Goal: Transaction & Acquisition: Subscribe to service/newsletter

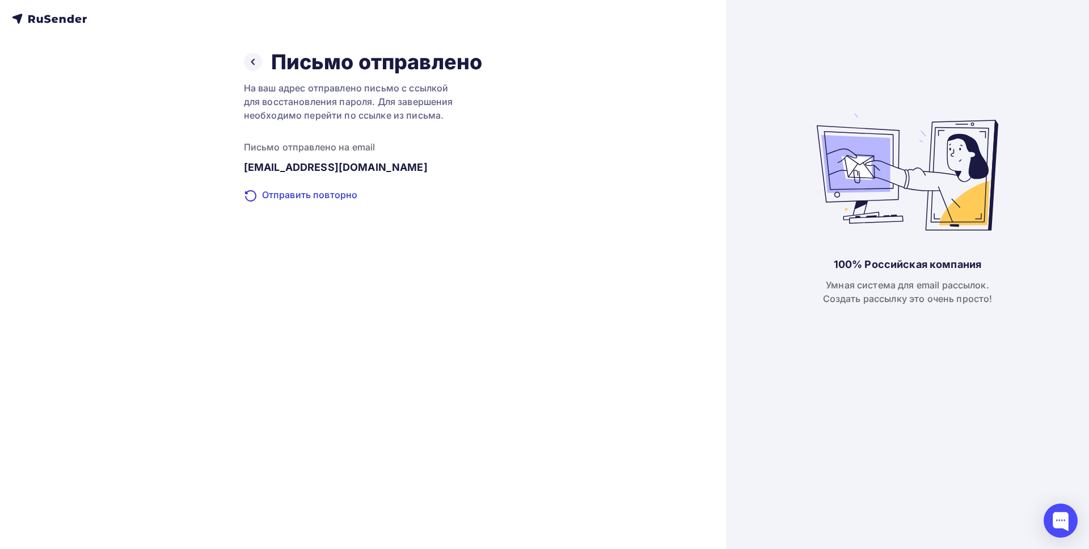
drag, startPoint x: 512, startPoint y: 229, endPoint x: 175, endPoint y: 292, distance: 342.3
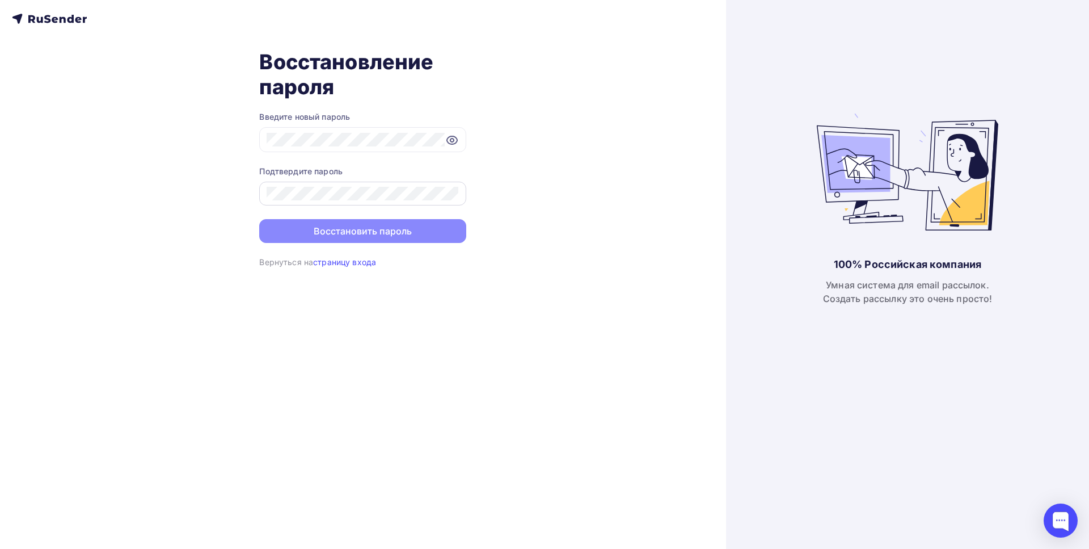
click at [405, 202] on div at bounding box center [362, 194] width 207 height 24
click at [426, 235] on button "Восстановить пароль" at bounding box center [362, 232] width 207 height 24
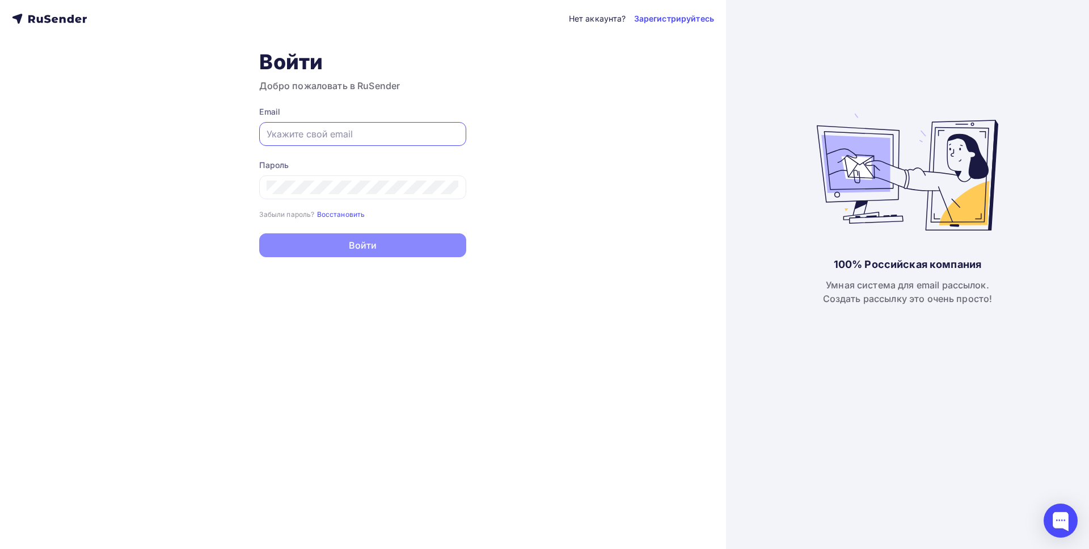
click at [417, 129] on input "text" at bounding box center [363, 134] width 192 height 14
click at [570, 147] on div "Нет аккаунта? Зарегистрируйтесь Войти Добро пожаловать в RuSender Email Пароль …" at bounding box center [363, 274] width 726 height 549
click at [400, 131] on input "text" at bounding box center [363, 134] width 192 height 14
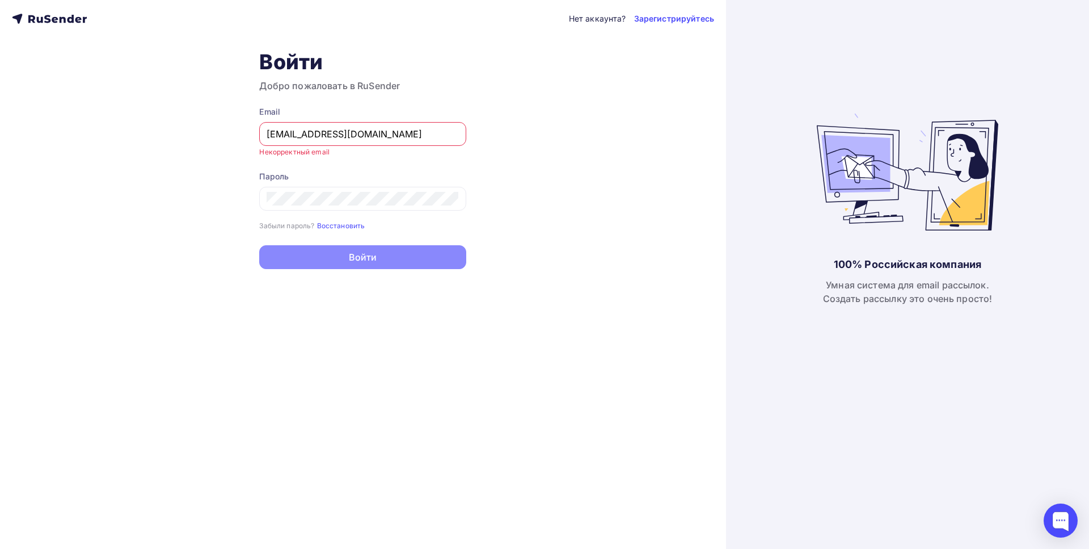
type input "[EMAIL_ADDRESS][DOMAIN_NAME]"
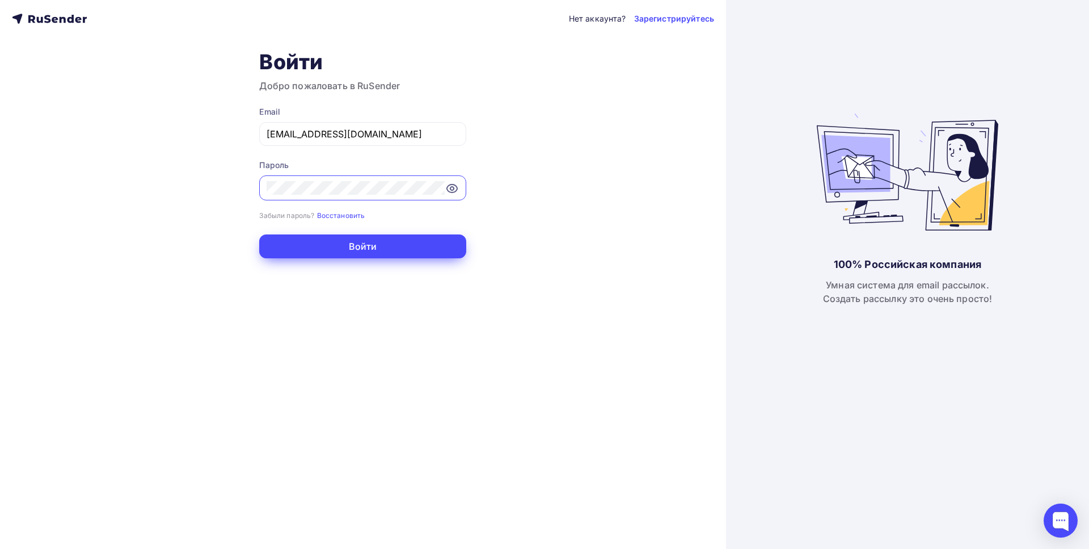
click at [416, 256] on button "Войти" at bounding box center [362, 246] width 207 height 24
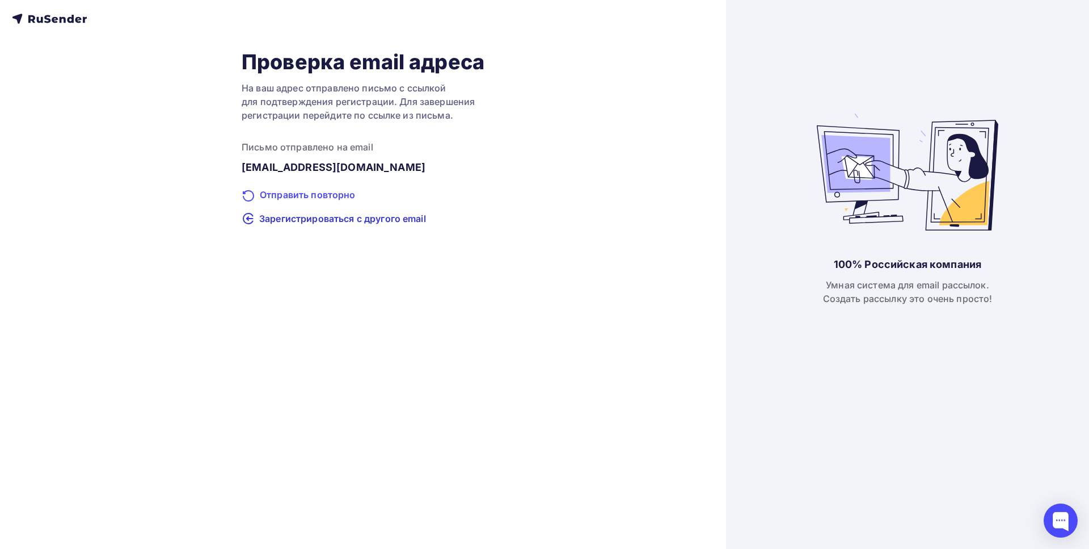
click at [340, 199] on div "Отправить повторно" at bounding box center [363, 195] width 243 height 15
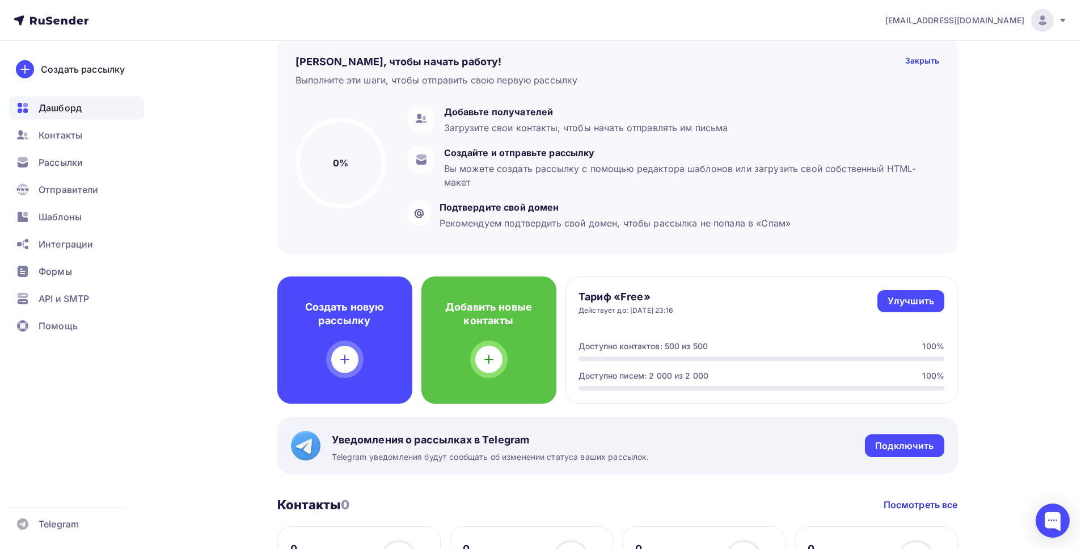
scroll to position [129, 0]
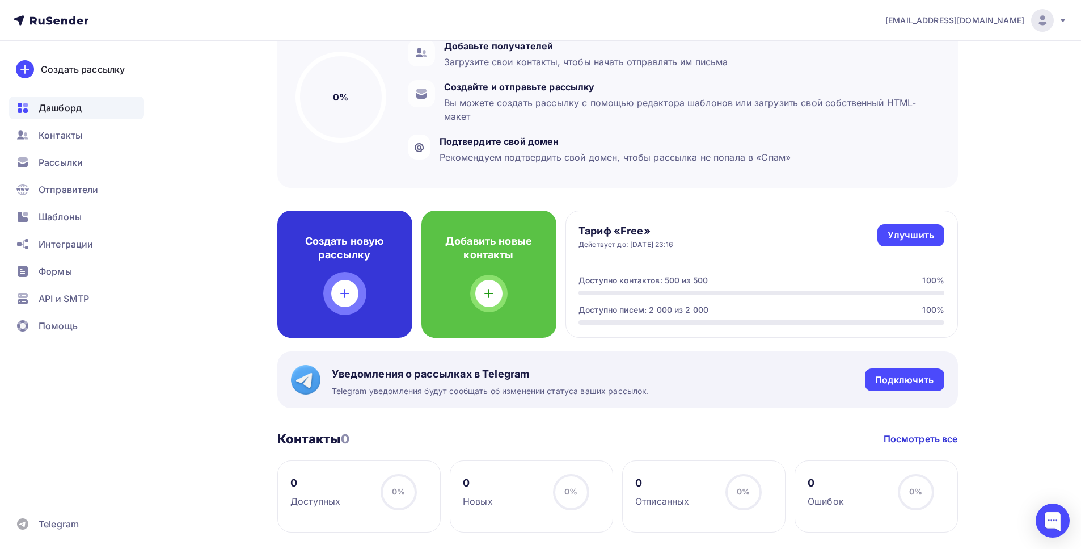
click at [347, 304] on div at bounding box center [344, 293] width 27 height 27
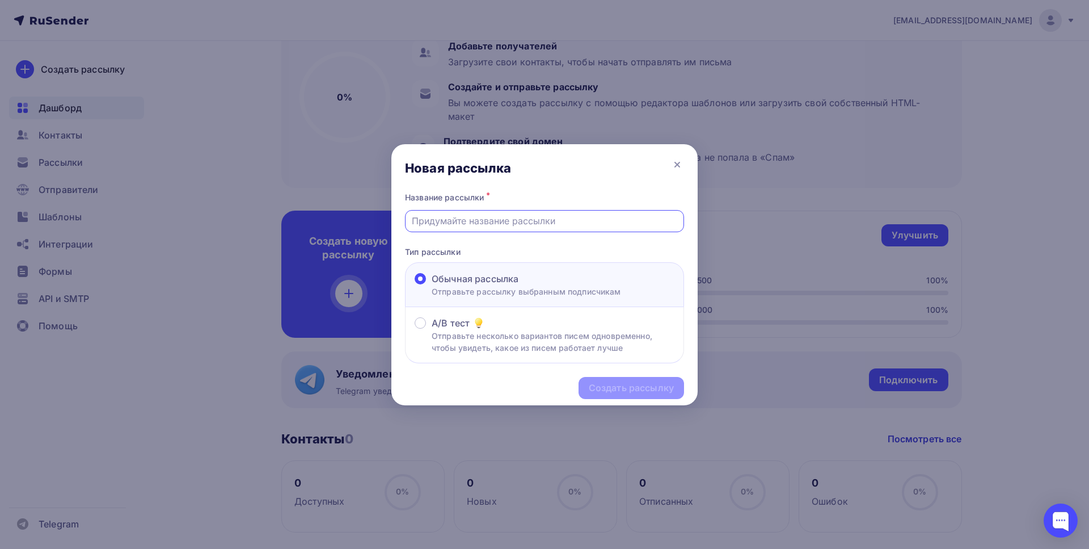
click at [505, 222] on input "text" at bounding box center [545, 221] width 266 height 14
type input "I"
type input "N"
type input "Ткани Африка"
click at [652, 391] on div "Создать рассылку" at bounding box center [631, 387] width 85 height 13
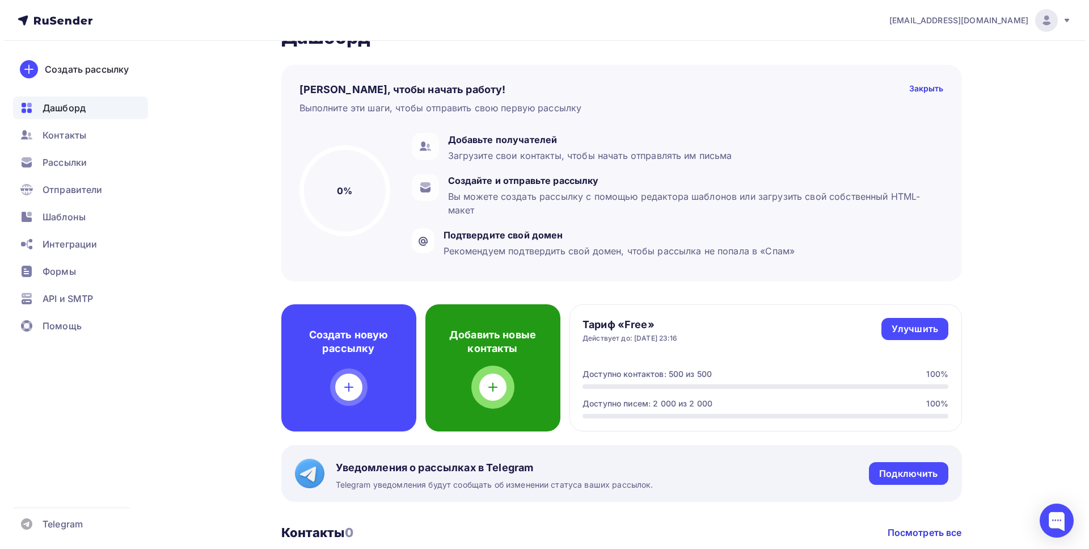
scroll to position [0, 0]
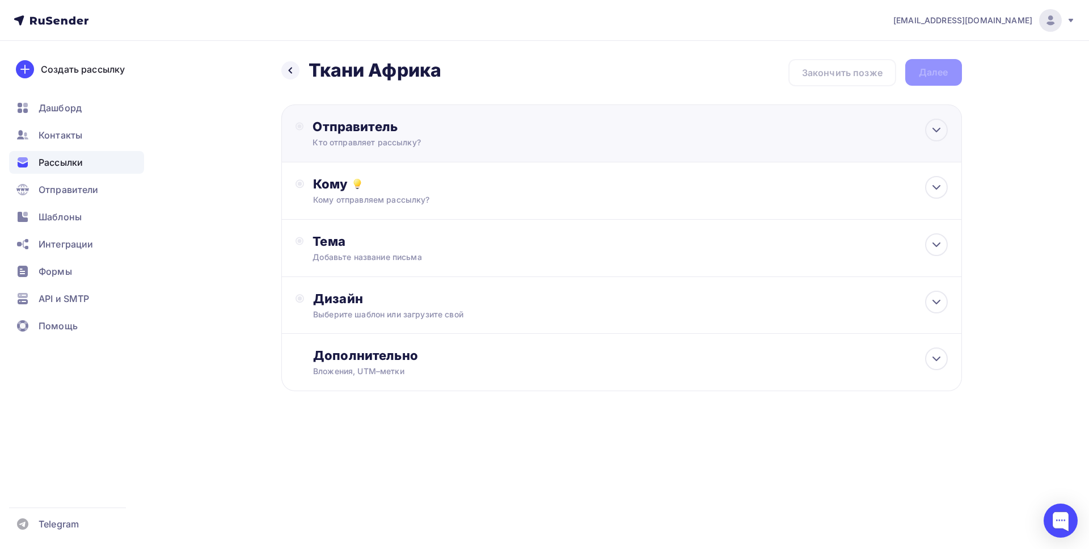
click at [458, 140] on div "Кто отправляет рассылку?" at bounding box center [423, 142] width 221 height 11
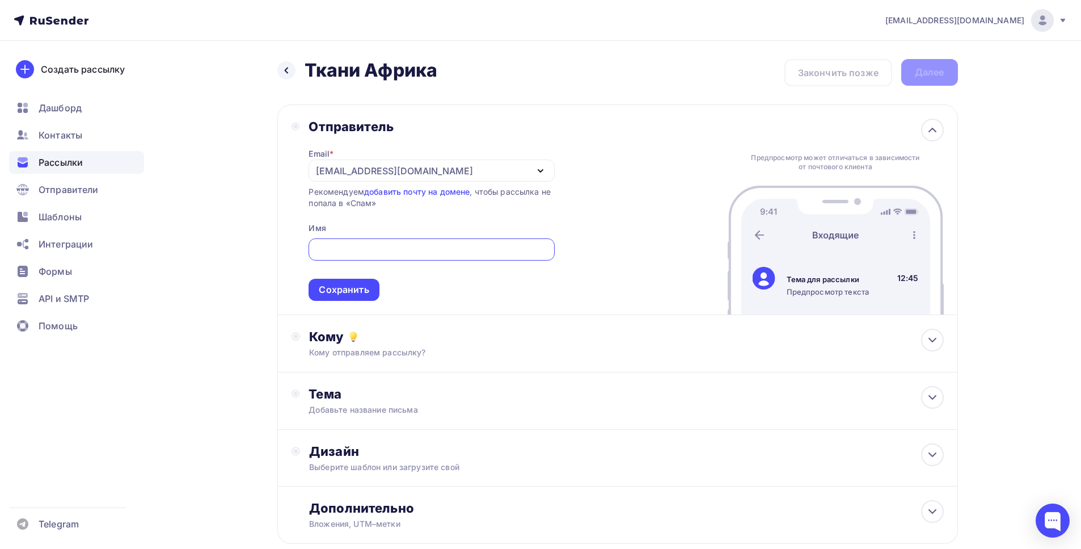
click at [542, 170] on icon "button" at bounding box center [540, 171] width 5 height 2
click at [439, 172] on div "[EMAIL_ADDRESS][DOMAIN_NAME]" at bounding box center [432, 170] width 246 height 22
click at [435, 172] on div "[EMAIL_ADDRESS][DOMAIN_NAME]" at bounding box center [432, 170] width 246 height 22
click at [395, 247] on div "Добавить отправителя" at bounding box center [400, 246] width 106 height 14
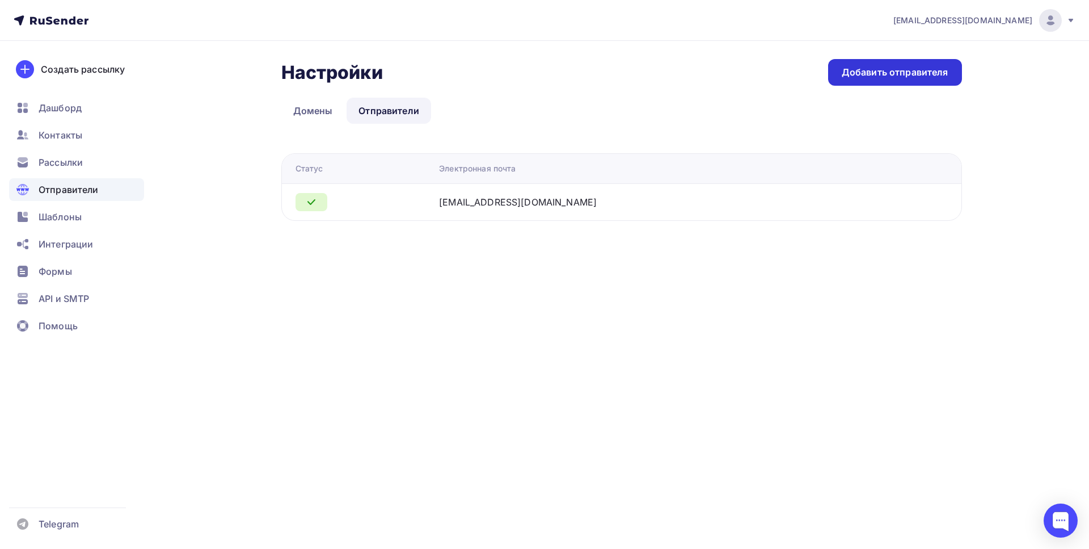
click at [884, 78] on div "Добавить отправителя" at bounding box center [895, 72] width 107 height 13
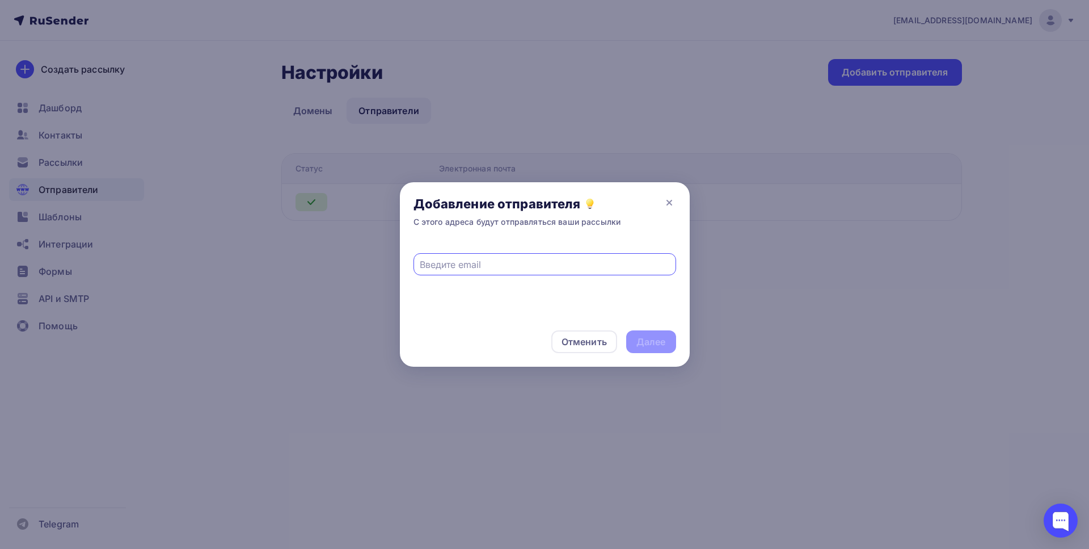
click at [529, 273] on div at bounding box center [545, 264] width 263 height 22
click at [671, 203] on icon at bounding box center [670, 203] width 14 height 14
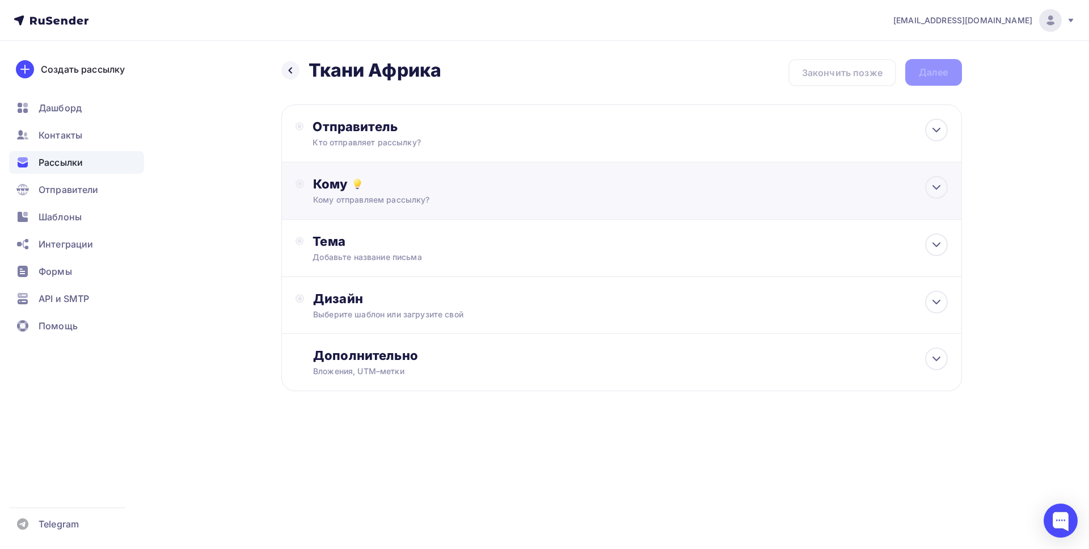
click at [400, 205] on div "Кому отправляем рассылку?" at bounding box center [598, 199] width 571 height 11
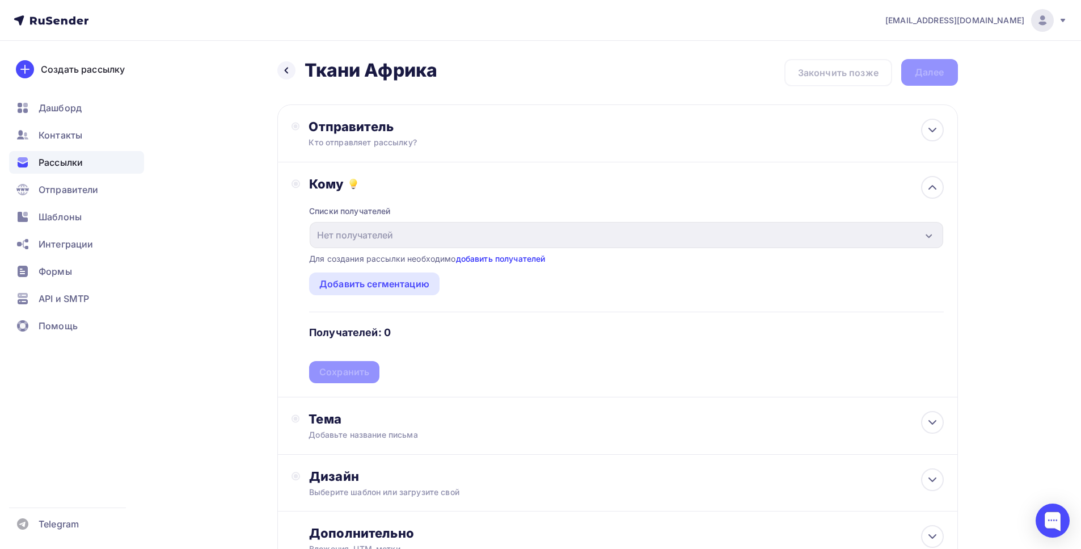
click at [501, 258] on link "добавить получателей" at bounding box center [501, 259] width 90 height 10
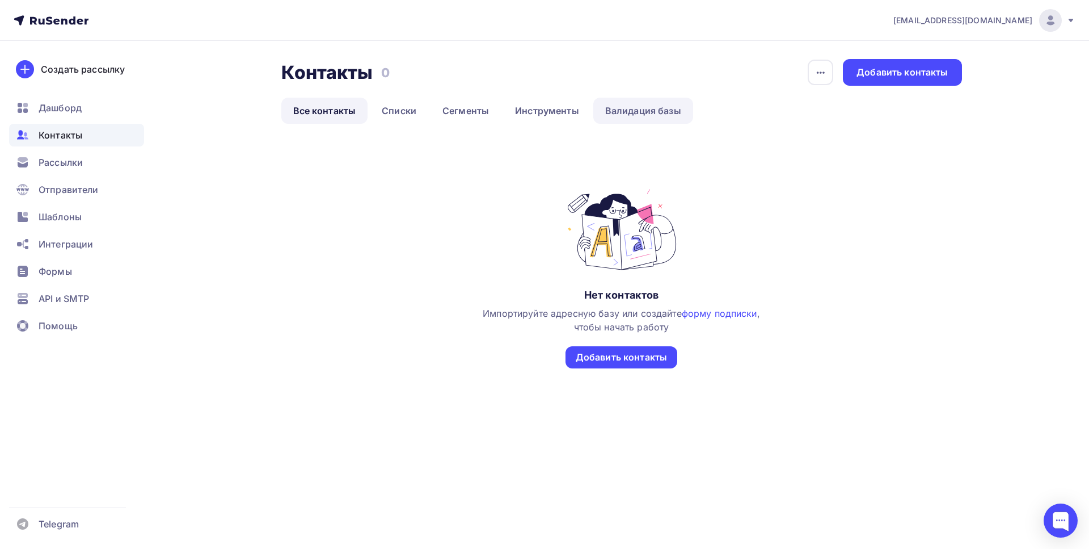
click at [634, 109] on link "Валидация базы" at bounding box center [643, 111] width 100 height 26
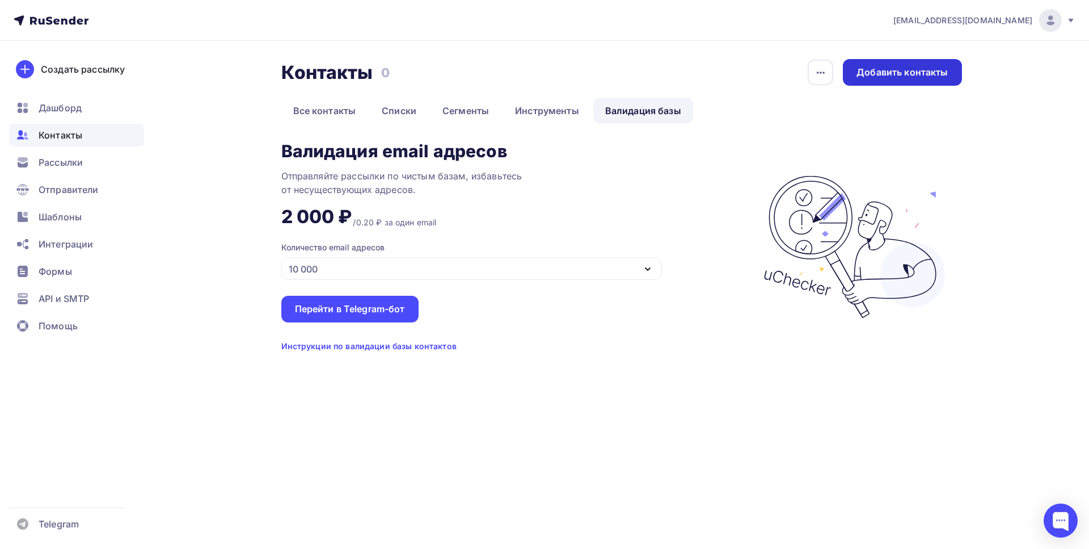
click at [908, 71] on div "Добавить контакты" at bounding box center [902, 72] width 91 height 13
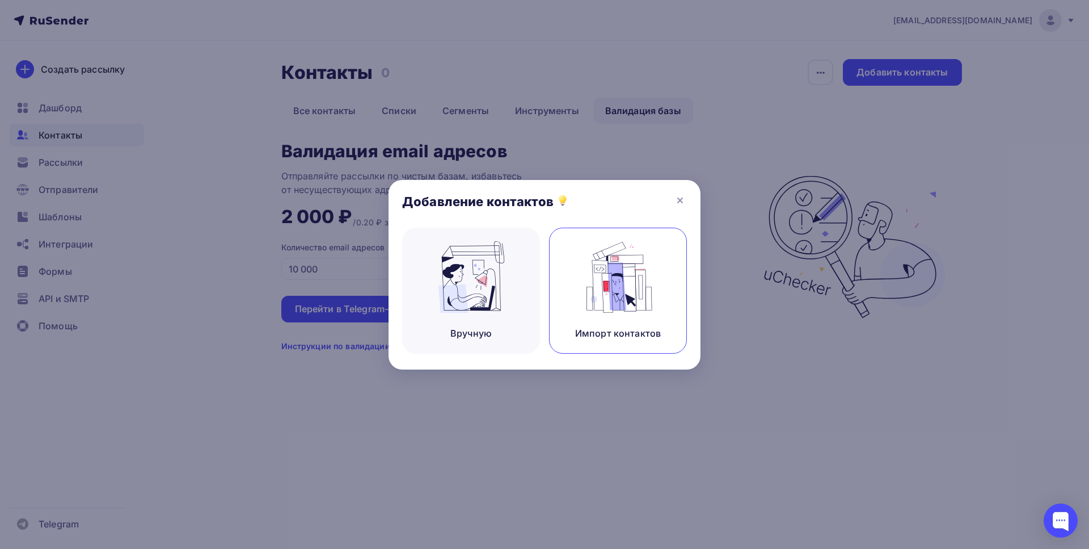
click at [605, 293] on img at bounding box center [618, 276] width 76 height 71
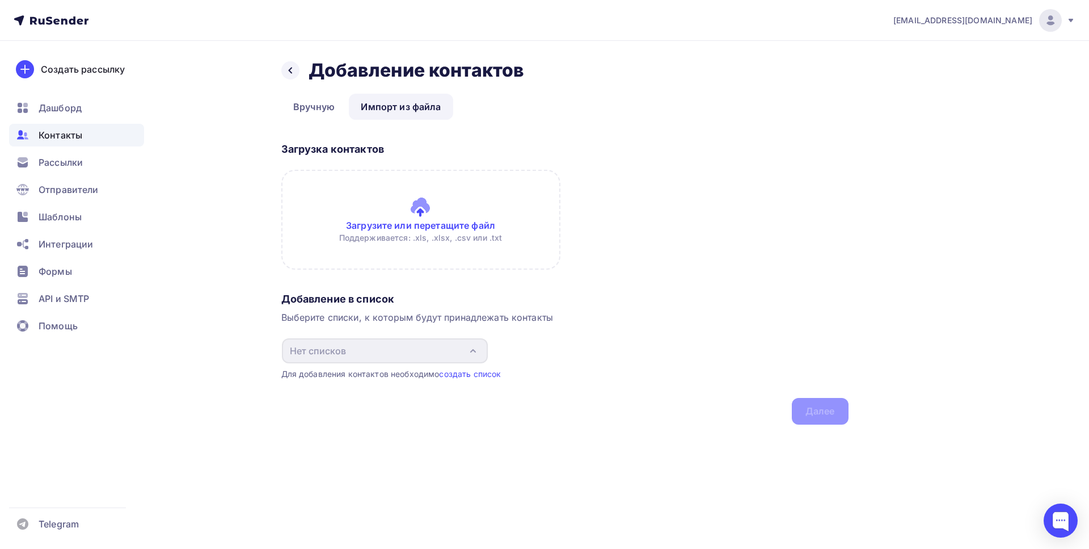
click at [469, 213] on input "file" at bounding box center [420, 220] width 279 height 100
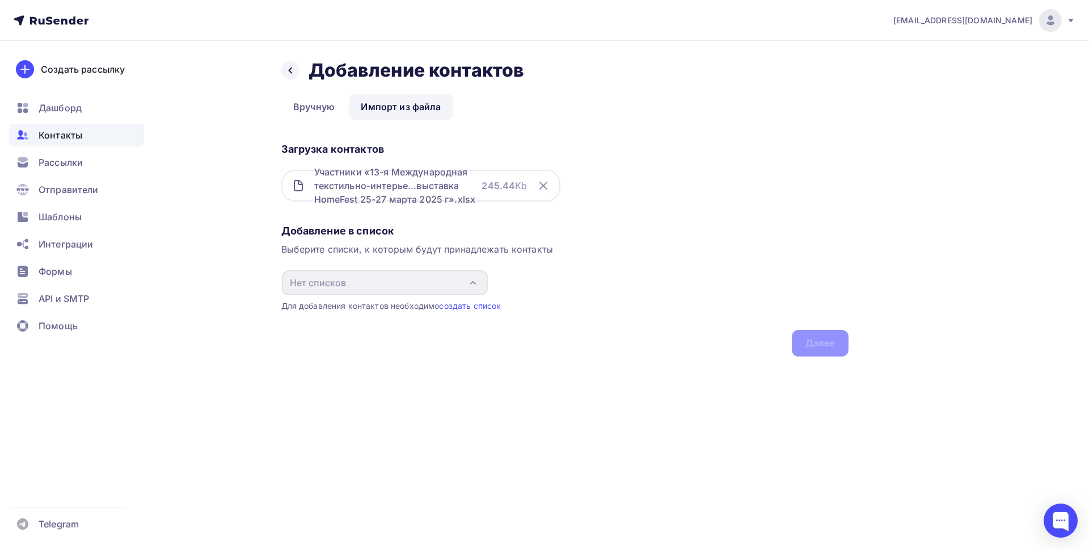
click at [554, 153] on div "Загрузка контактов" at bounding box center [564, 149] width 567 height 14
click at [406, 113] on link "Импорт из файла" at bounding box center [401, 107] width 104 height 26
click at [349, 238] on div "Добавление в список Выберите списки, к которым будут принадлежать контакты Нет …" at bounding box center [564, 288] width 567 height 137
click at [350, 226] on div "Добавление в список" at bounding box center [564, 231] width 567 height 14
click at [344, 252] on div "Выберите списки, к которым будут принадлежать контакты" at bounding box center [564, 249] width 567 height 14
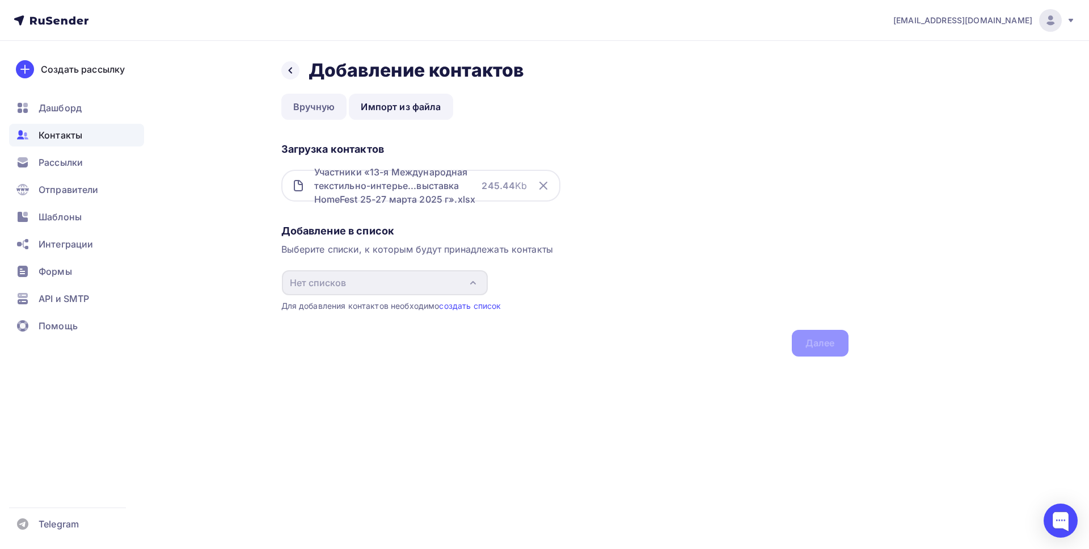
click at [309, 110] on link "Вручную" at bounding box center [314, 107] width 66 height 26
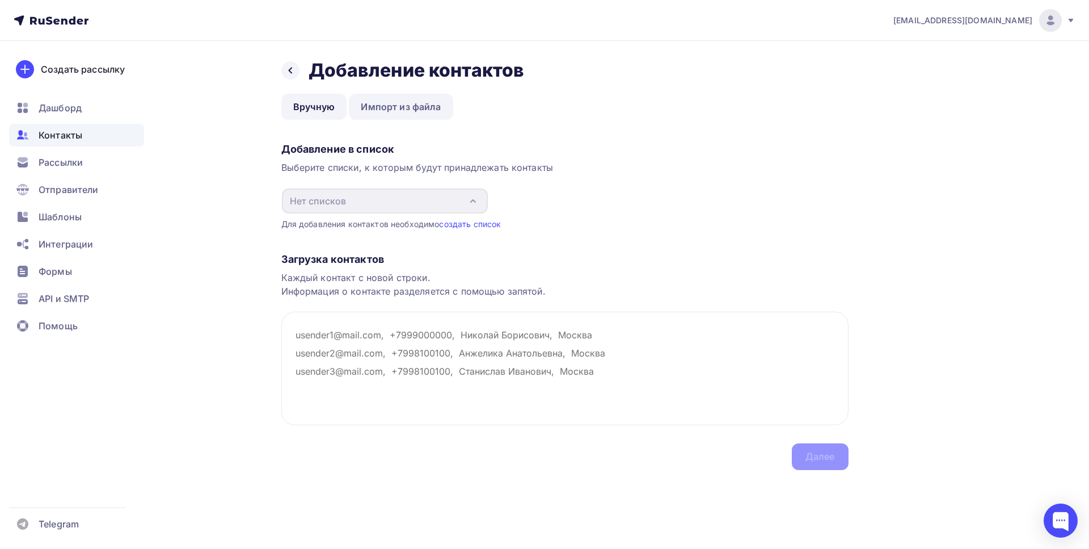
click at [410, 110] on link "Импорт из файла" at bounding box center [401, 107] width 104 height 26
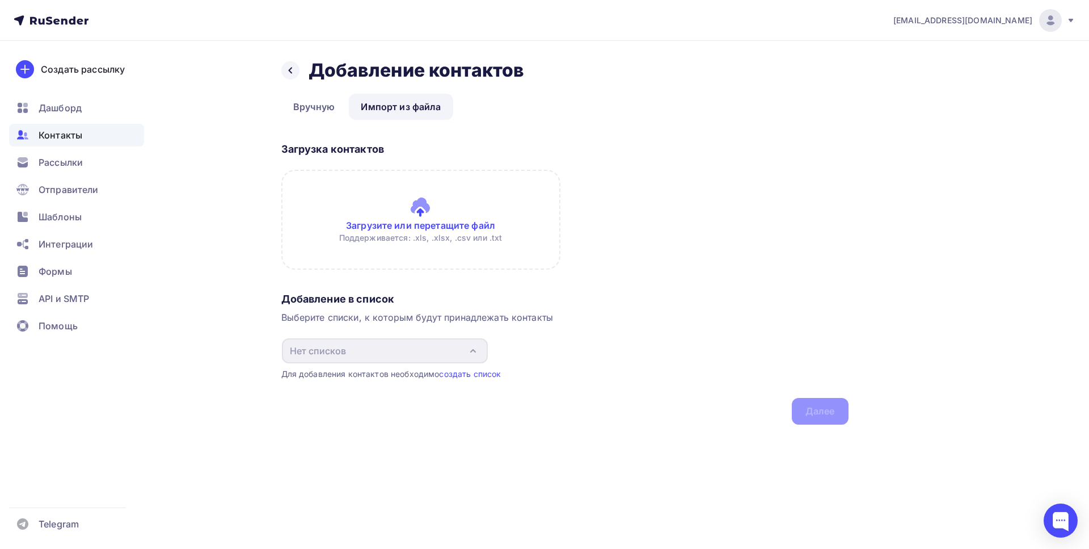
click at [415, 218] on input "file" at bounding box center [420, 220] width 279 height 100
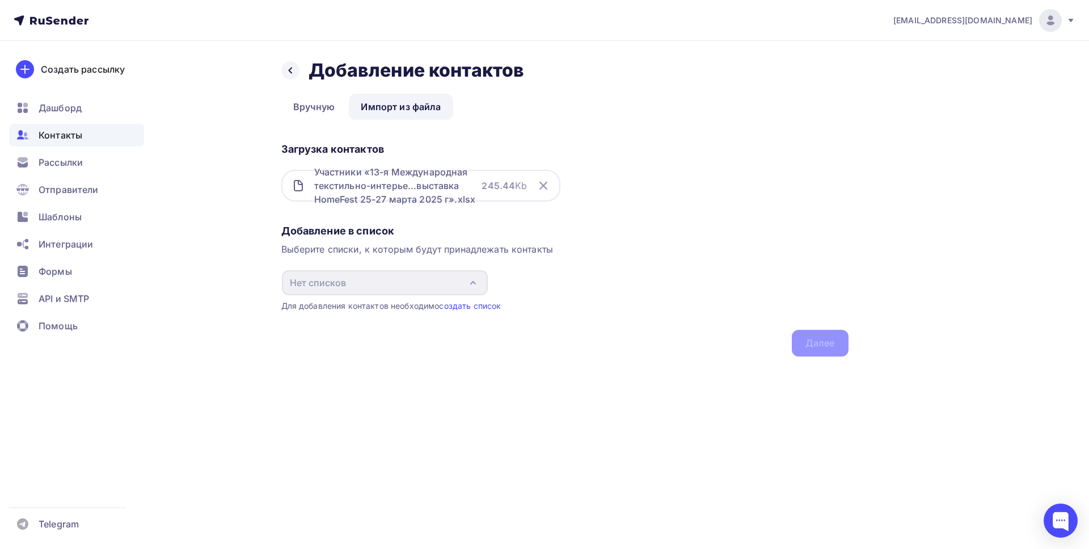
click at [841, 347] on div "Добавление в список Выберите списки, к которым будут принадлежать контакты Нет …" at bounding box center [564, 288] width 567 height 137
click at [478, 307] on link "создать список" at bounding box center [470, 306] width 62 height 10
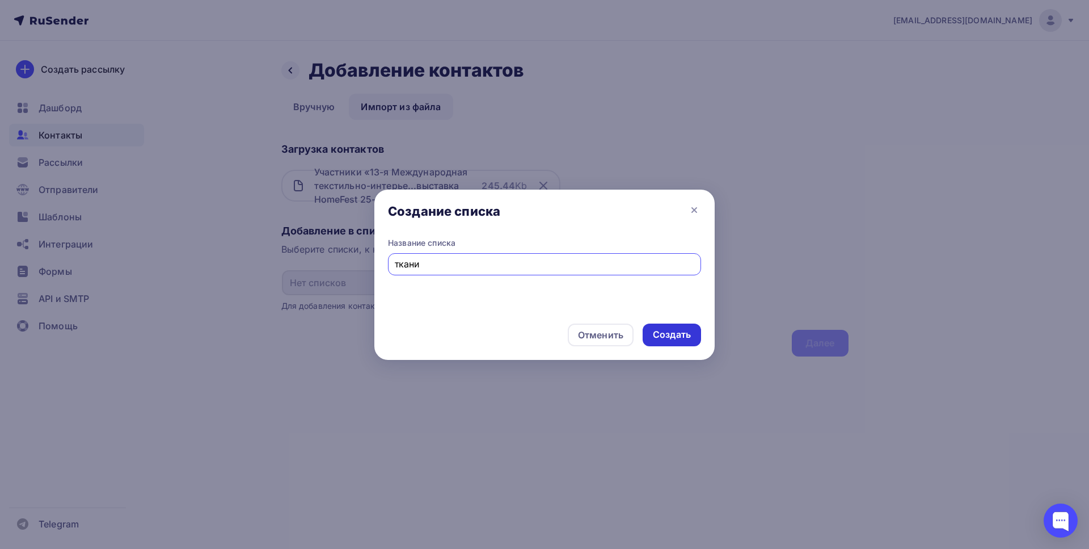
type input "ткани"
click at [671, 334] on div "Создать" at bounding box center [672, 334] width 38 height 13
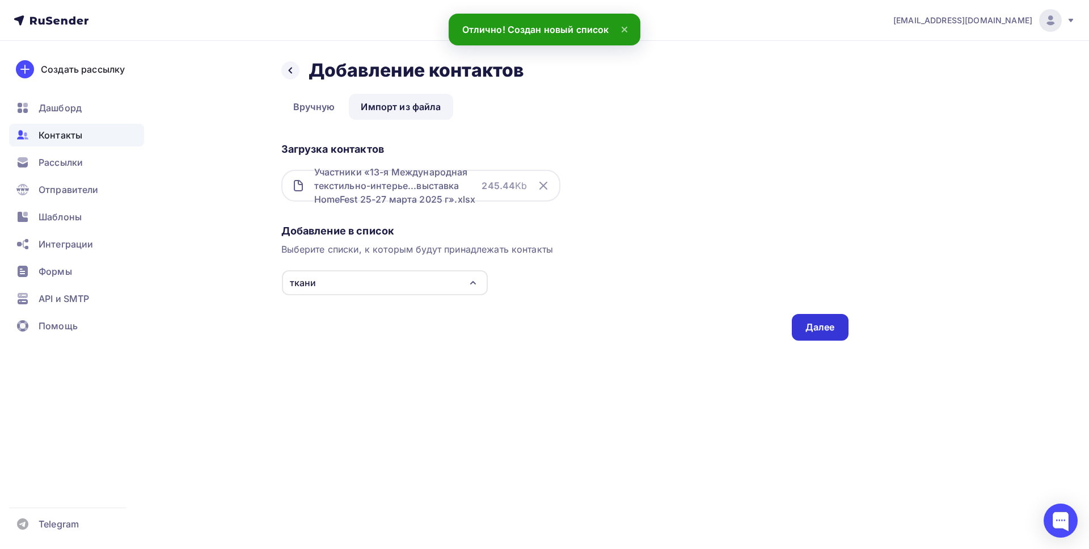
click at [813, 328] on div "Далее" at bounding box center [819, 326] width 29 height 13
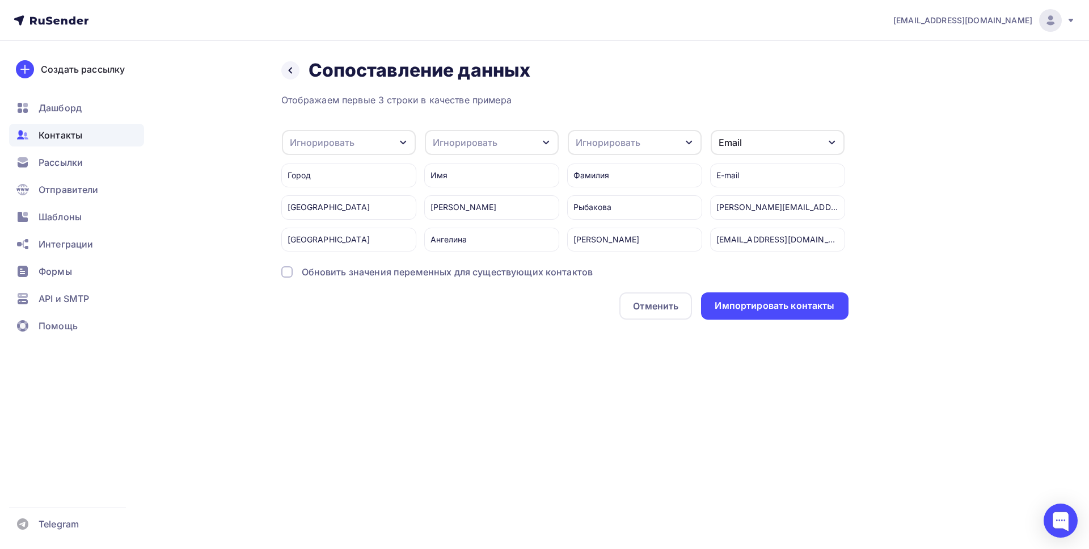
click at [411, 147] on div "Игнорировать" at bounding box center [349, 142] width 134 height 25
click at [458, 297] on div "Отображаем первые 3 строки в качестве примера Игнорировать Игнорировать Имя Тел…" at bounding box center [564, 206] width 567 height 226
click at [516, 176] on div "Имя" at bounding box center [491, 175] width 135 height 24
click at [511, 140] on div "Игнорировать" at bounding box center [492, 142] width 134 height 25
click at [448, 206] on div "Имя" at bounding box center [471, 202] width 66 height 14
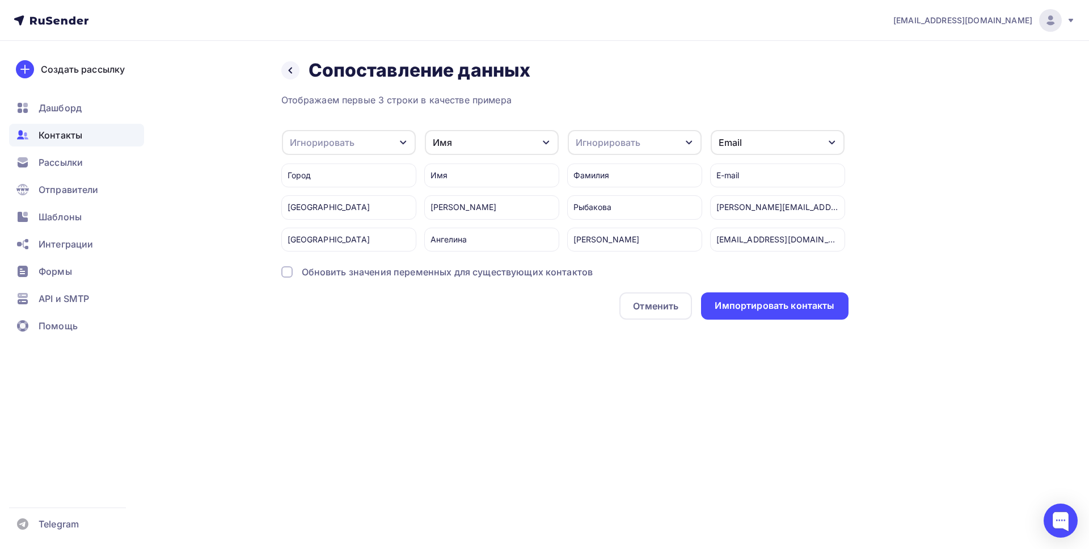
click at [365, 146] on div "Игнорировать" at bounding box center [349, 142] width 134 height 25
drag, startPoint x: 490, startPoint y: 320, endPoint x: 493, endPoint y: 302, distance: 18.5
click at [490, 319] on div "Отменить Импортировать контакты" at bounding box center [564, 305] width 567 height 27
click at [737, 143] on div "Email" at bounding box center [730, 143] width 23 height 14
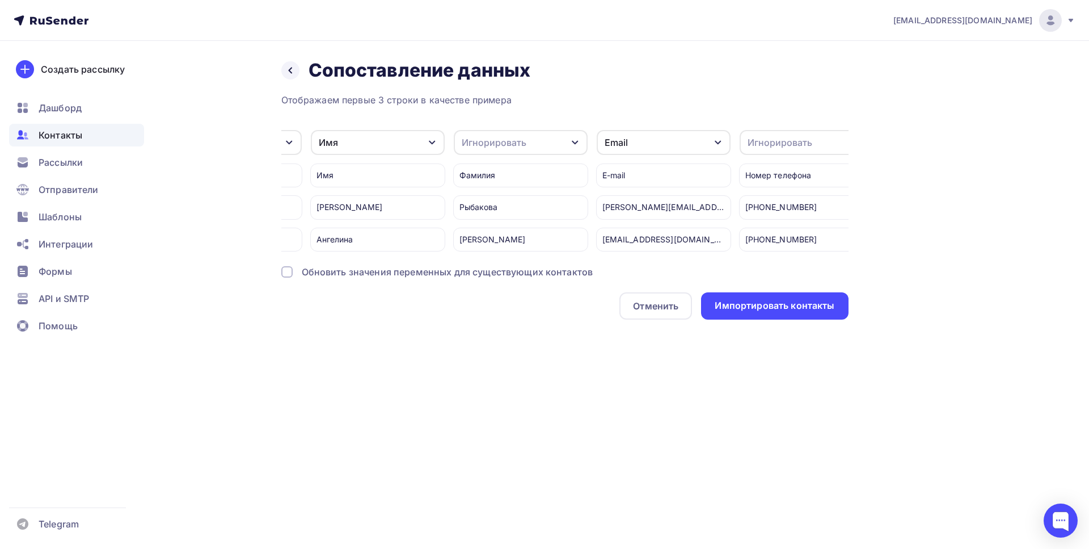
scroll to position [0, 203]
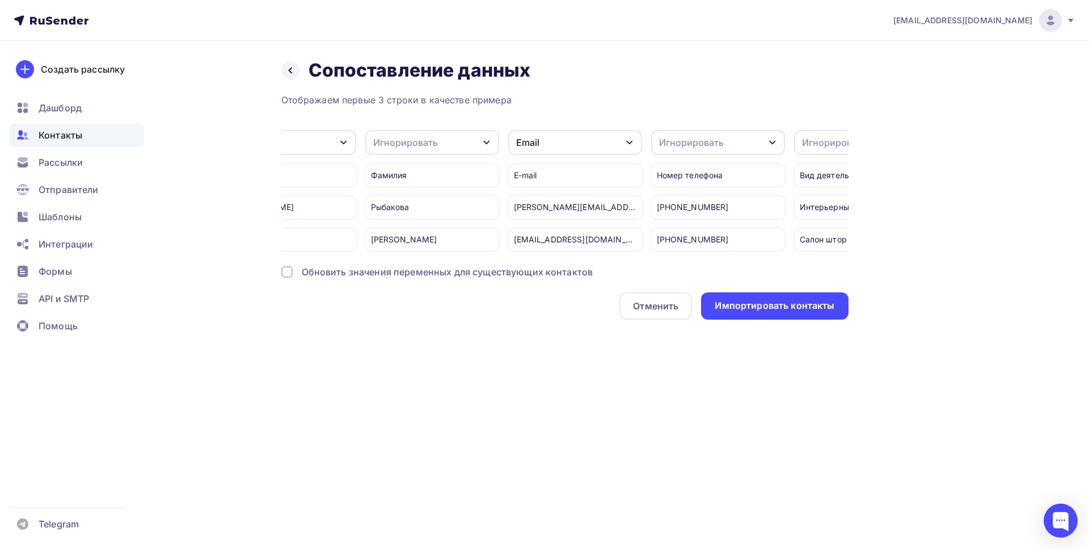
click at [725, 145] on div "Игнорировать" at bounding box center [718, 142] width 134 height 25
click at [691, 225] on div "Телефон" at bounding box center [697, 225] width 66 height 14
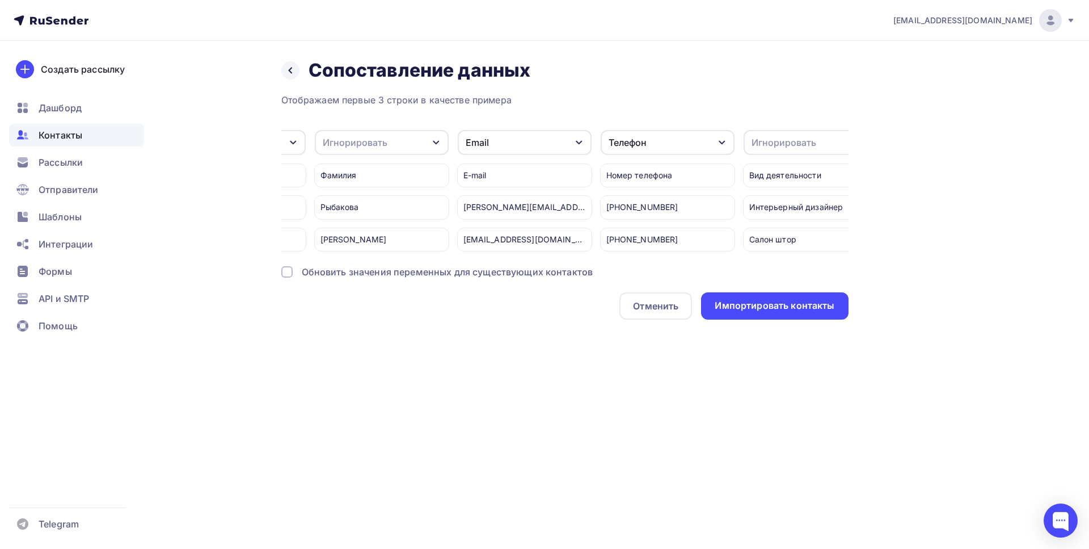
scroll to position [0, 282]
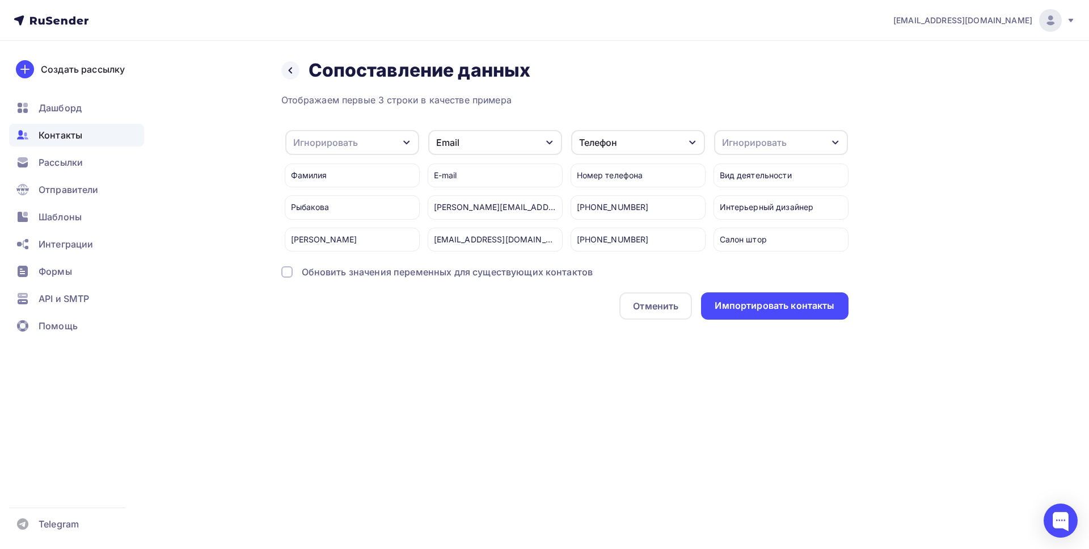
click at [769, 135] on div "Игнорировать" at bounding box center [781, 142] width 134 height 25
click at [764, 218] on div "Игнорировать" at bounding box center [760, 217] width 66 height 14
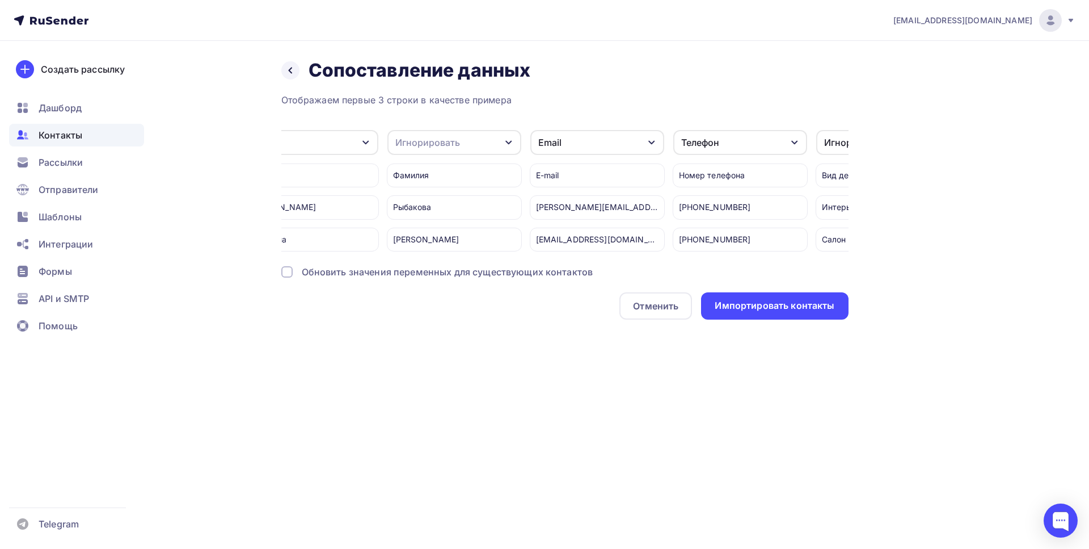
scroll to position [0, 99]
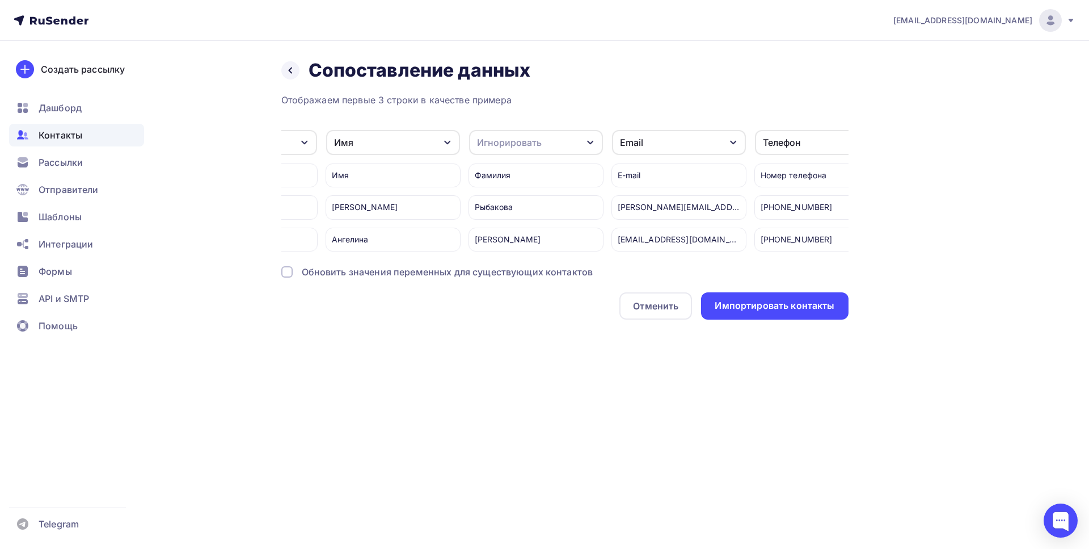
click at [556, 146] on div "Игнорировать" at bounding box center [536, 142] width 134 height 25
click at [509, 217] on div "Игнорировать" at bounding box center [515, 217] width 66 height 14
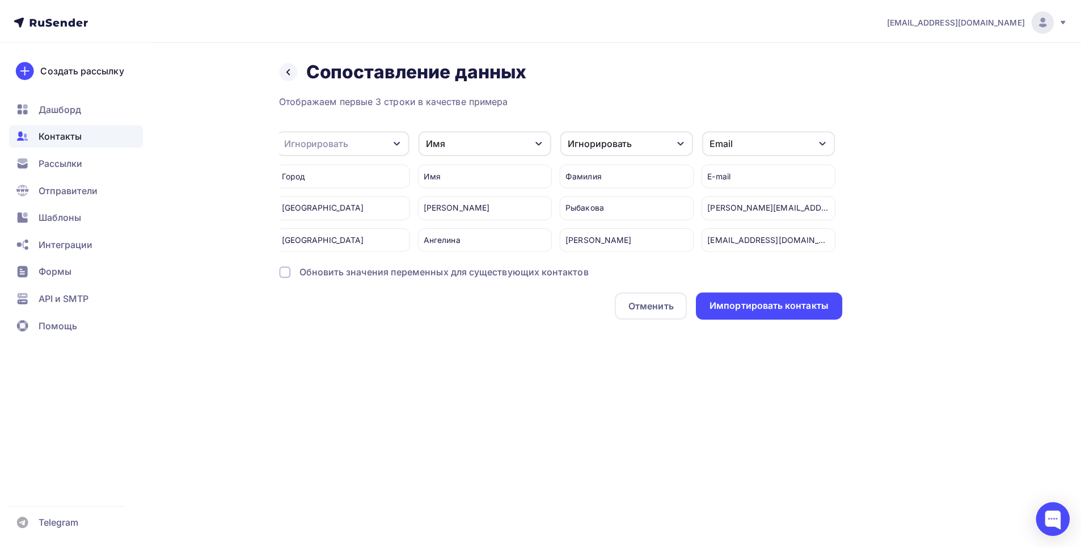
scroll to position [0, 0]
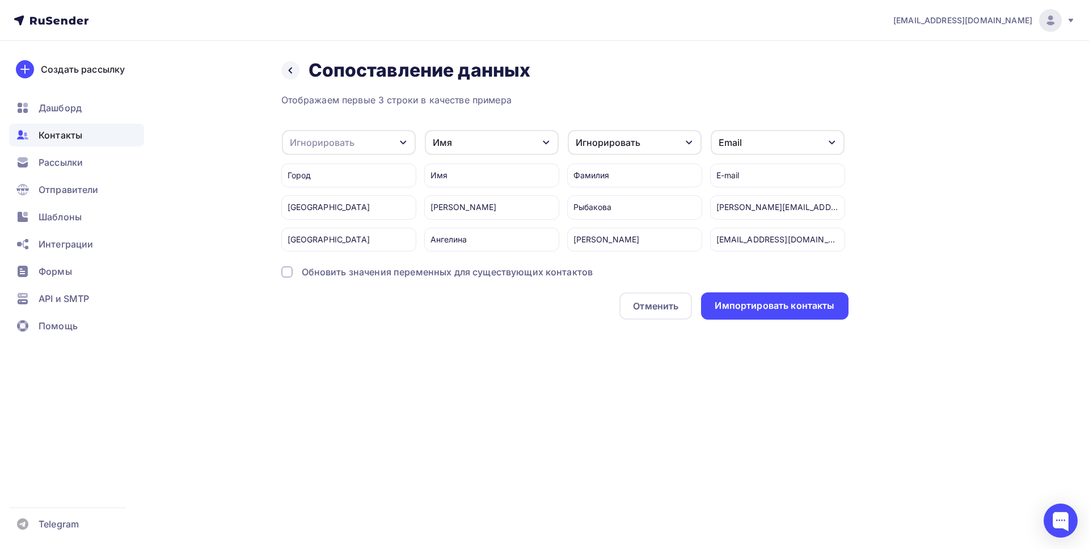
click at [361, 138] on div "Игнорировать" at bounding box center [349, 142] width 134 height 25
click at [335, 221] on div "Игнорировать" at bounding box center [331, 217] width 66 height 14
click at [800, 312] on div "Импортировать контакты" at bounding box center [775, 305] width 120 height 13
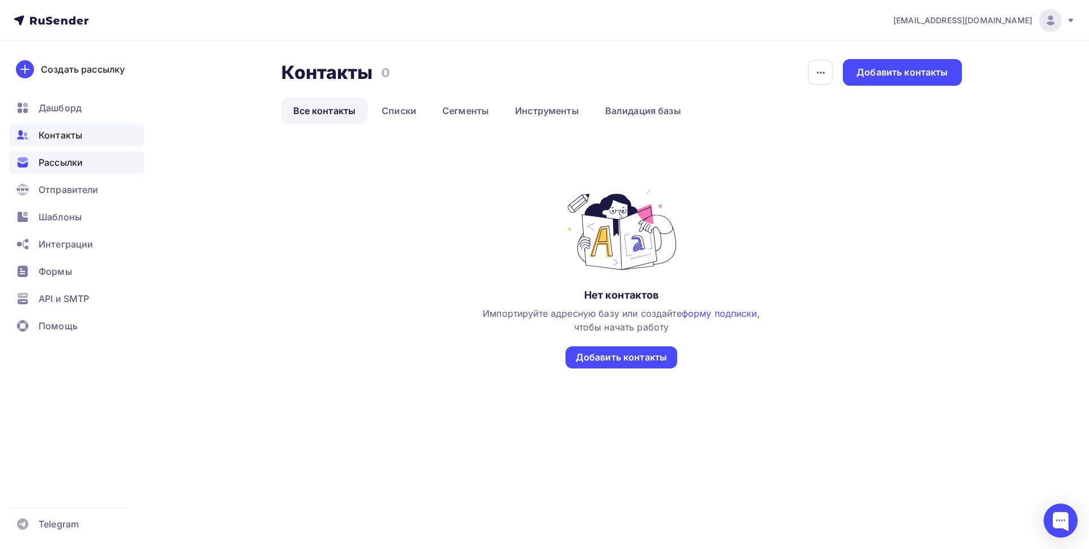
click at [66, 165] on span "Рассылки" at bounding box center [61, 162] width 44 height 14
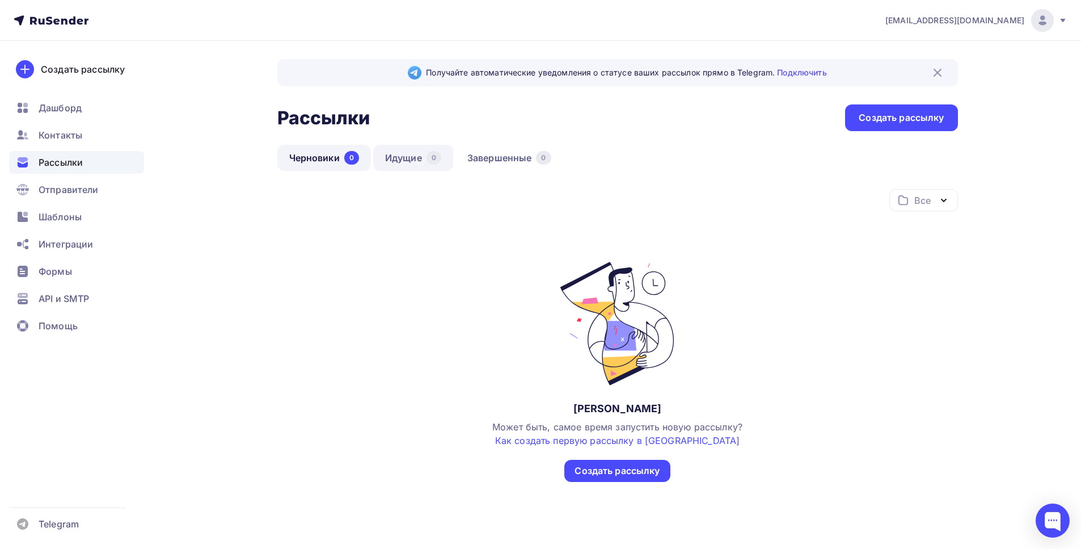
click at [410, 158] on link "Идущие 0" at bounding box center [413, 158] width 80 height 26
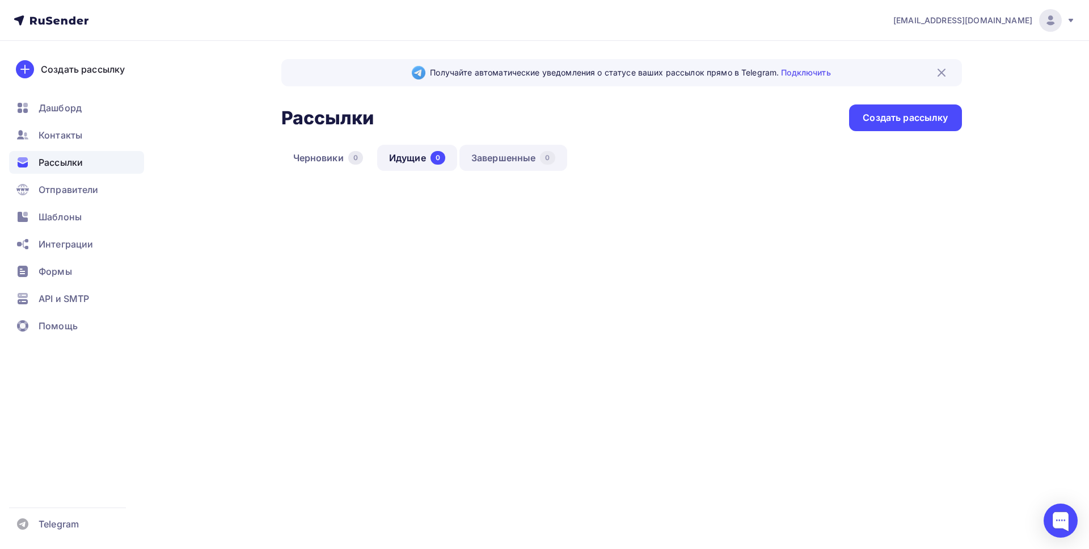
click at [488, 156] on link "Завершенные 0" at bounding box center [513, 158] width 108 height 26
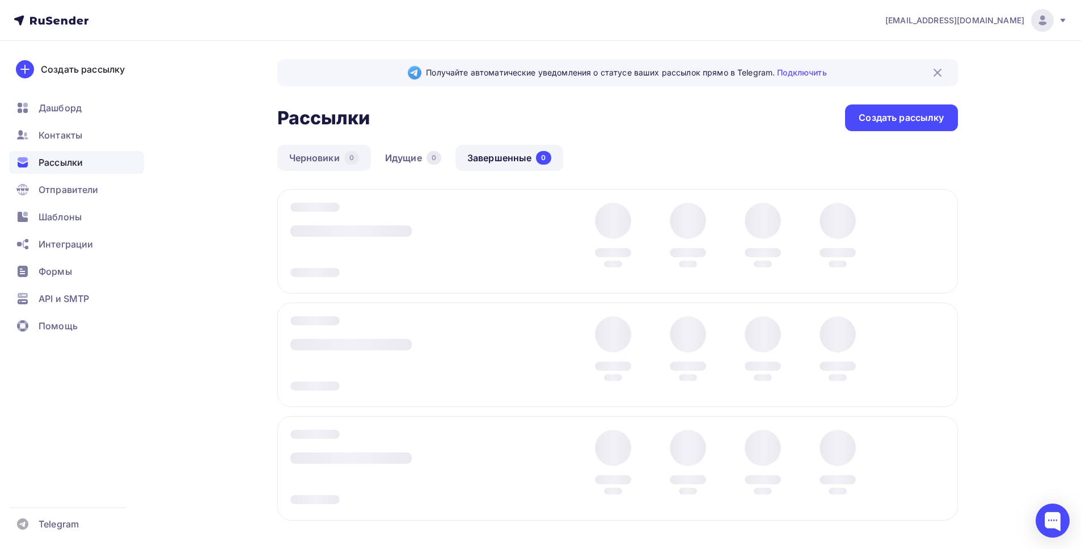
click at [317, 164] on link "Черновики 0" at bounding box center [324, 158] width 94 height 26
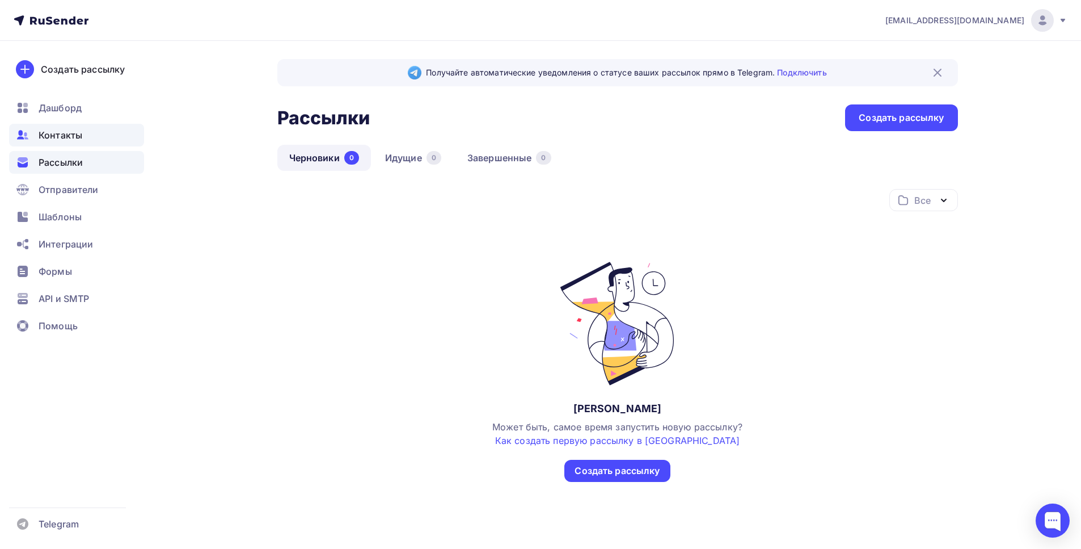
click at [61, 132] on span "Контакты" at bounding box center [61, 135] width 44 height 14
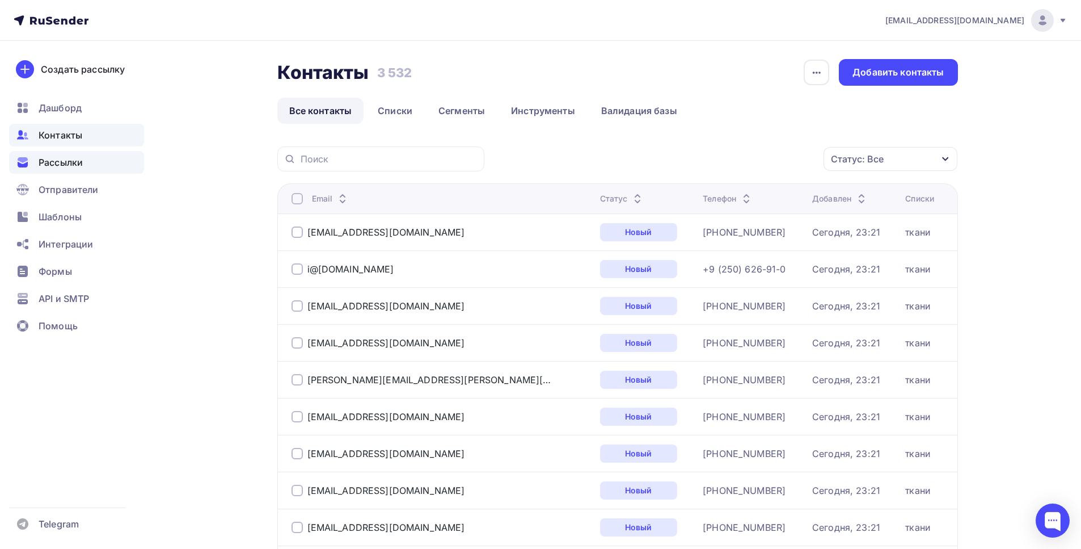
click at [51, 165] on span "Рассылки" at bounding box center [61, 162] width 44 height 14
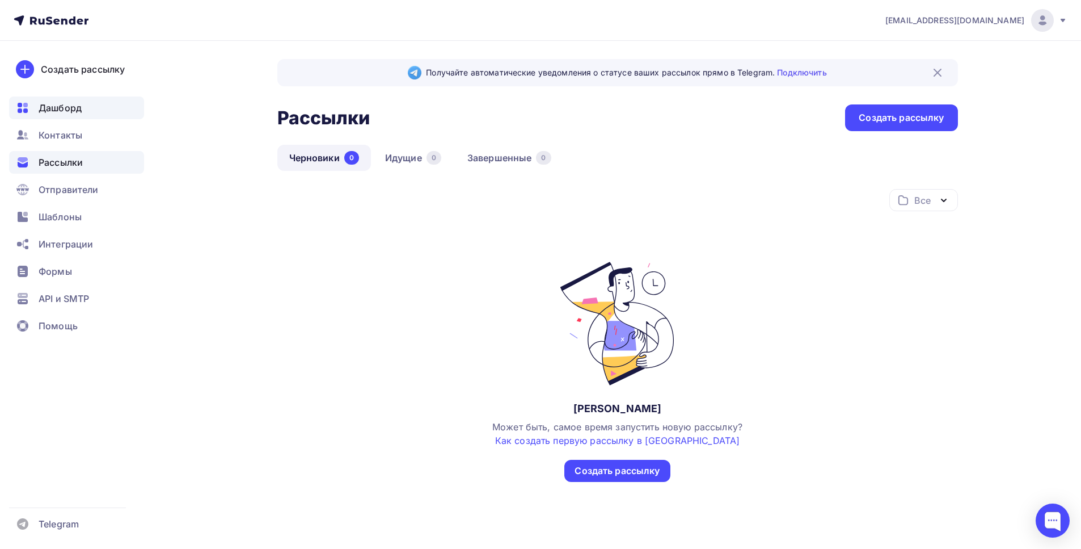
click at [34, 106] on div "Дашборд" at bounding box center [76, 107] width 135 height 23
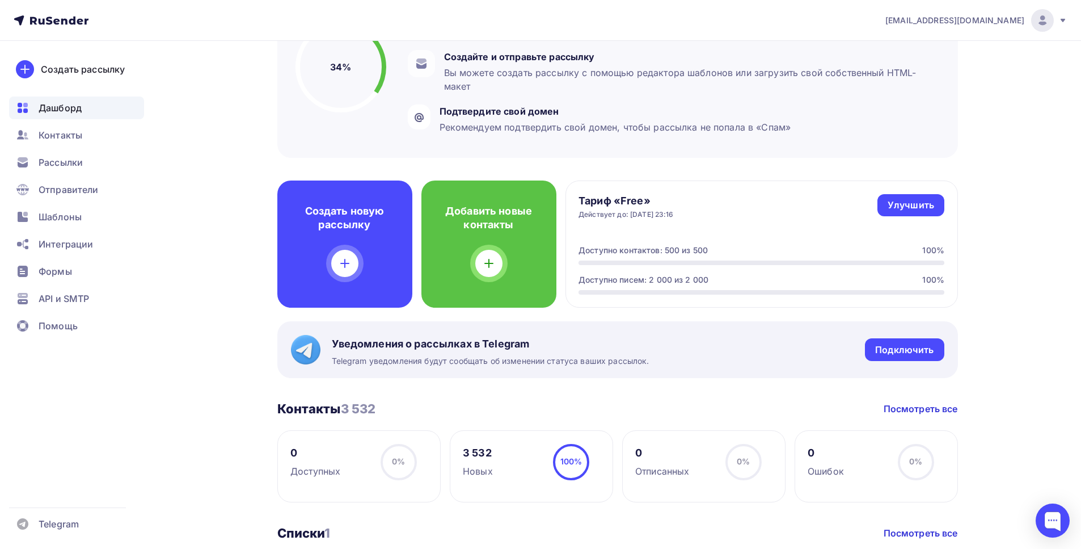
scroll to position [178, 0]
